Goal: Obtain resource: Download file/media

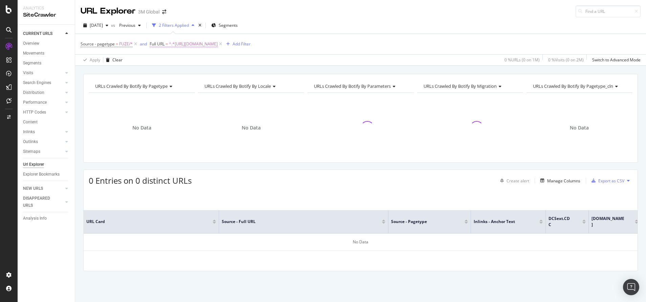
click at [218, 44] on span "^.*[URL][DOMAIN_NAME]" at bounding box center [193, 43] width 49 height 9
click at [215, 72] on input "[URL][DOMAIN_NAME]" at bounding box center [187, 72] width 64 height 11
paste input ".[DOMAIN_NAME][URL]"
type input "[URL][DOMAIN_NAME]"
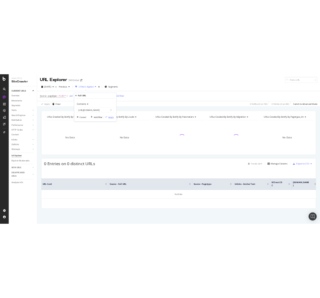
scroll to position [0, 0]
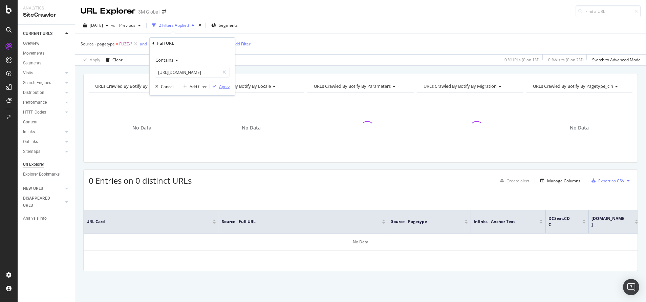
click at [221, 84] on div "Apply" at bounding box center [224, 87] width 11 height 6
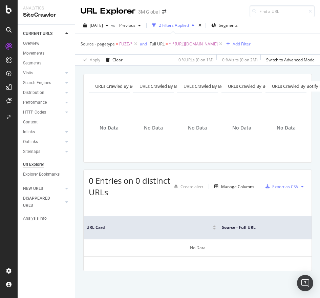
click at [218, 45] on span "^.*[URL][DOMAIN_NAME]" at bounding box center [193, 43] width 49 height 9
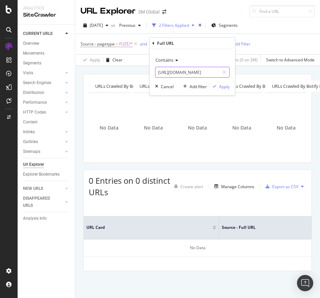
click at [168, 72] on input "[URL][DOMAIN_NAME]" at bounding box center [187, 72] width 64 height 11
click at [227, 85] on div "Apply" at bounding box center [224, 87] width 11 height 6
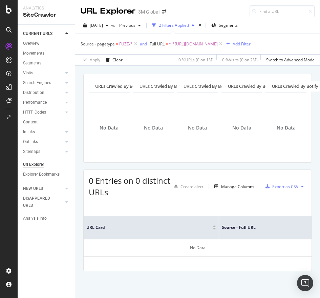
click at [218, 47] on span "^.*[URL][DOMAIN_NAME]" at bounding box center [193, 43] width 49 height 9
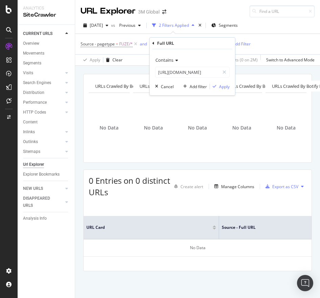
click at [185, 79] on div "Contains [URL][DOMAIN_NAME] Cancel Add filter Apply" at bounding box center [192, 72] width 85 height 46
click at [185, 76] on input "[URL][DOMAIN_NAME]" at bounding box center [187, 72] width 64 height 11
paste input ".kr/3M/ko_KR/p/dc/v101806300"
type input "[URL][DOMAIN_NAME]"
click at [222, 86] on div "Apply" at bounding box center [224, 87] width 11 height 6
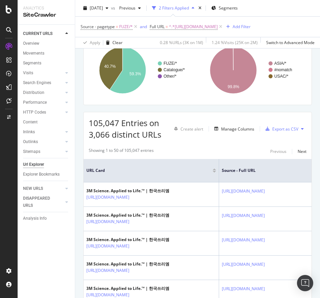
scroll to position [58, 0]
click at [272, 130] on div "Export as CSV" at bounding box center [285, 129] width 26 height 6
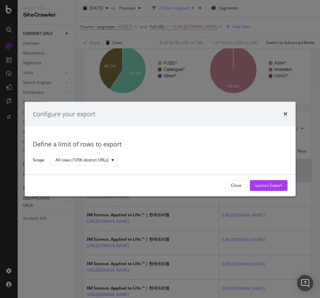
click at [267, 192] on div "Close Launch Export" at bounding box center [160, 185] width 271 height 22
click at [266, 189] on div "Launch Export" at bounding box center [268, 185] width 27 height 10
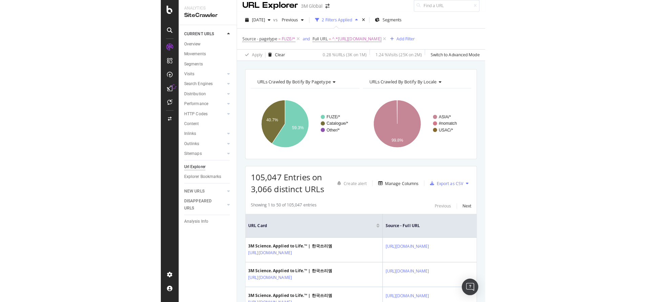
scroll to position [0, 0]
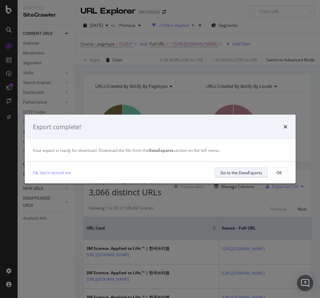
click at [240, 172] on div "Go to the DataExports" at bounding box center [242, 173] width 42 height 6
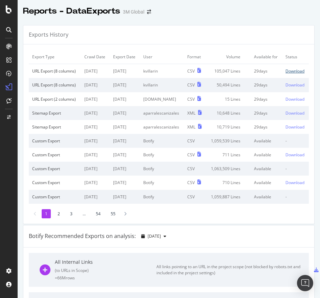
click at [287, 74] on div "Download" at bounding box center [295, 71] width 19 height 6
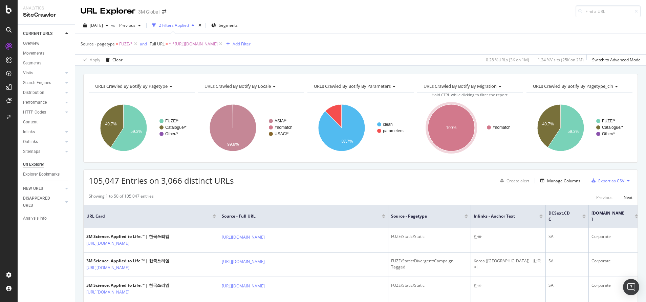
click at [214, 42] on span "^.*[URL][DOMAIN_NAME]" at bounding box center [193, 43] width 49 height 9
click at [177, 71] on input "[URL][DOMAIN_NAME]" at bounding box center [187, 72] width 64 height 11
paste input "[DOMAIN_NAME][URL]"
drag, startPoint x: 176, startPoint y: 74, endPoint x: 292, endPoint y: 67, distance: 116.1
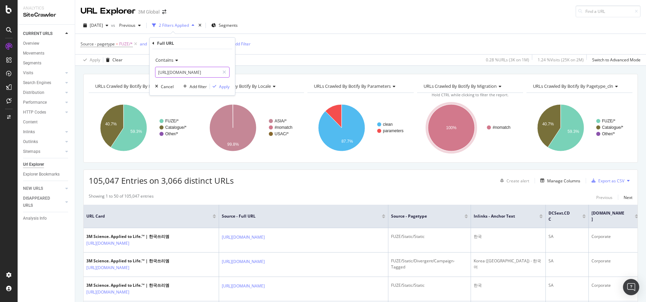
click at [292, 67] on body "Analytics SiteCrawler CURRENT URLS Overview Movements Segments Visits Analysis …" at bounding box center [323, 151] width 646 height 302
type input "[URL][DOMAIN_NAME]"
click at [221, 84] on div "Apply" at bounding box center [224, 87] width 11 height 6
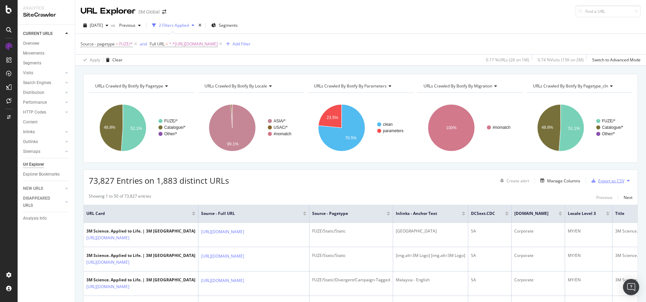
click at [600, 180] on div "Export as CSV" at bounding box center [612, 181] width 26 height 6
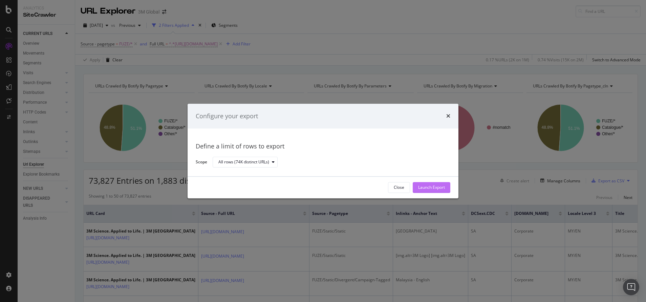
click at [436, 182] on button "Launch Export" at bounding box center [432, 187] width 38 height 11
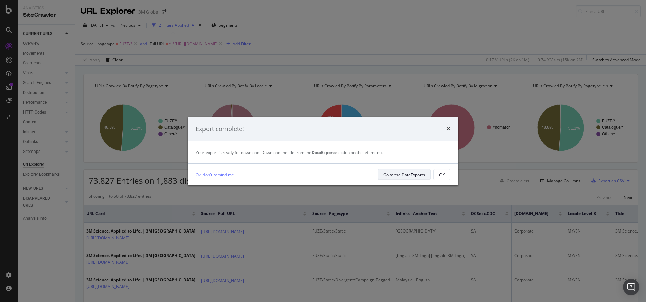
click at [393, 173] on div "Go to the DataExports" at bounding box center [404, 175] width 42 height 6
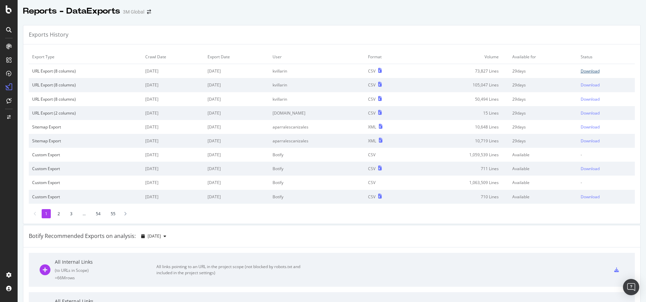
click at [585, 74] on div "Download" at bounding box center [590, 71] width 19 height 6
click at [368, 45] on div "Export Type Crawl Date Export Date User Format Volume Available for Status URL …" at bounding box center [331, 133] width 617 height 179
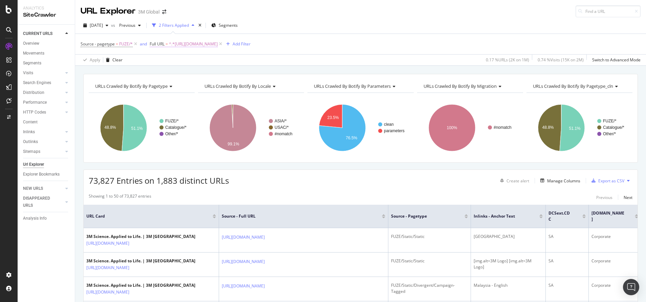
click at [201, 45] on span "^.*[URL][DOMAIN_NAME]" at bounding box center [193, 43] width 49 height 9
click at [189, 74] on input "[URL][DOMAIN_NAME]" at bounding box center [187, 72] width 64 height 11
paste input "sg/3M/en_SG/p/dc/v000096909"
type input "[URL][DOMAIN_NAME]"
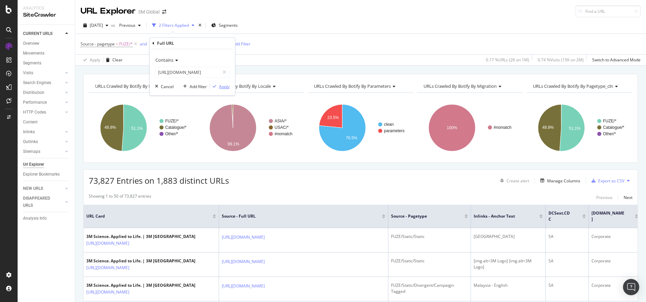
scroll to position [0, 0]
click at [224, 88] on div "Apply" at bounding box center [224, 87] width 11 height 6
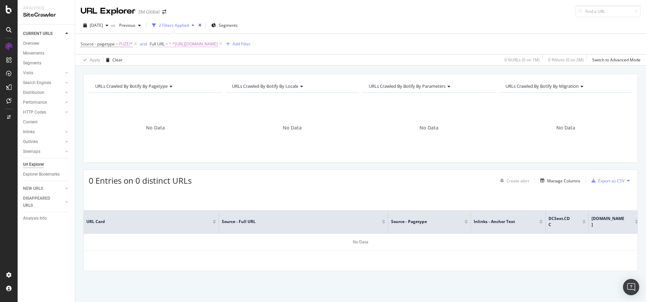
click at [218, 43] on span "^.*[URL][DOMAIN_NAME]" at bounding box center [193, 43] width 49 height 9
click at [208, 72] on input "[URL][DOMAIN_NAME]" at bounding box center [187, 72] width 64 height 11
drag, startPoint x: 206, startPoint y: 72, endPoint x: 382, endPoint y: 53, distance: 177.5
click at [382, 53] on body "Analytics SiteCrawler CURRENT URLS Overview Movements Segments Visits Analysis …" at bounding box center [323, 151] width 646 height 302
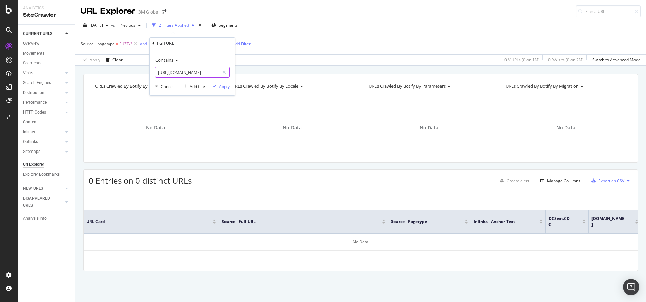
scroll to position [0, 0]
type input "[URL][DOMAIN_NAME]"
click at [223, 83] on button "Apply" at bounding box center [220, 86] width 20 height 7
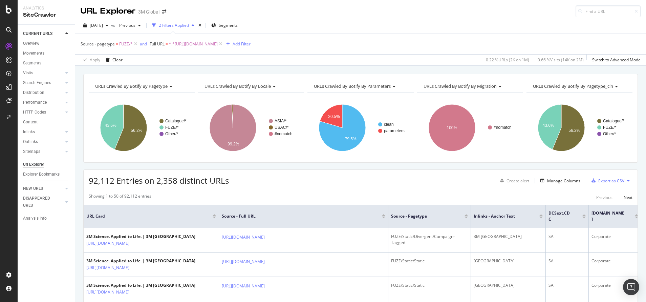
click at [606, 180] on div "Export as CSV" at bounding box center [612, 181] width 26 height 6
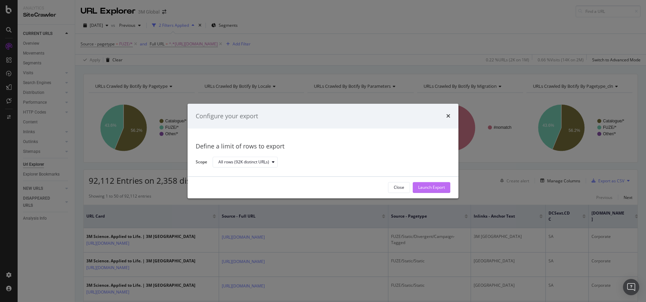
click at [432, 185] on div "Launch Export" at bounding box center [431, 188] width 27 height 6
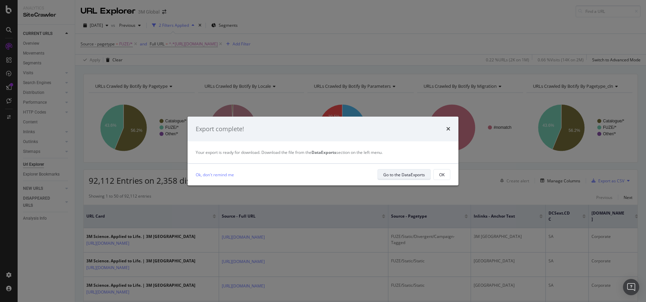
click at [403, 177] on div "Go to the DataExports" at bounding box center [404, 175] width 42 height 6
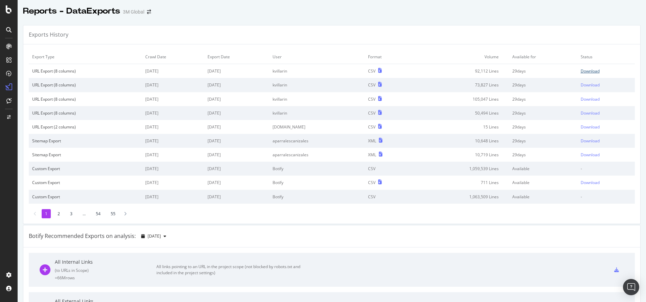
click at [581, 72] on div "Download" at bounding box center [590, 71] width 19 height 6
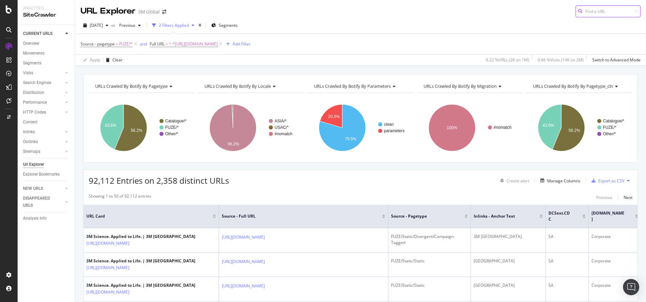
scroll to position [52, 0]
